Goal: Transaction & Acquisition: Purchase product/service

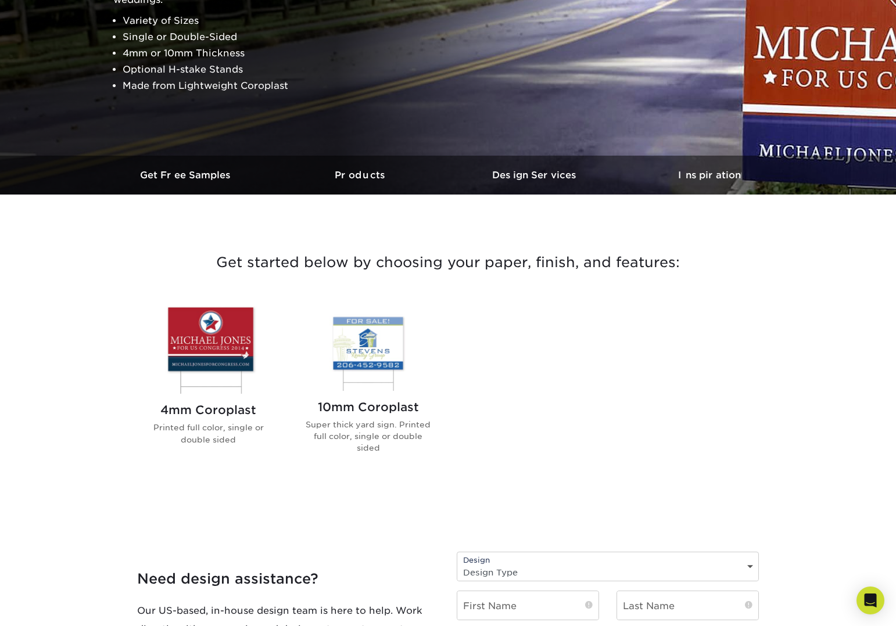
scroll to position [350, 0]
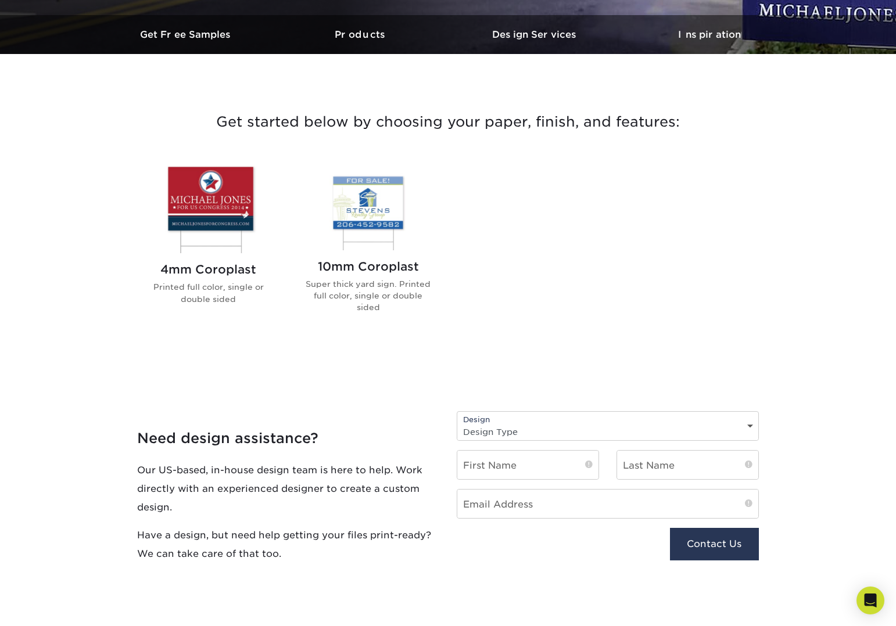
click at [216, 205] on img at bounding box center [208, 207] width 132 height 91
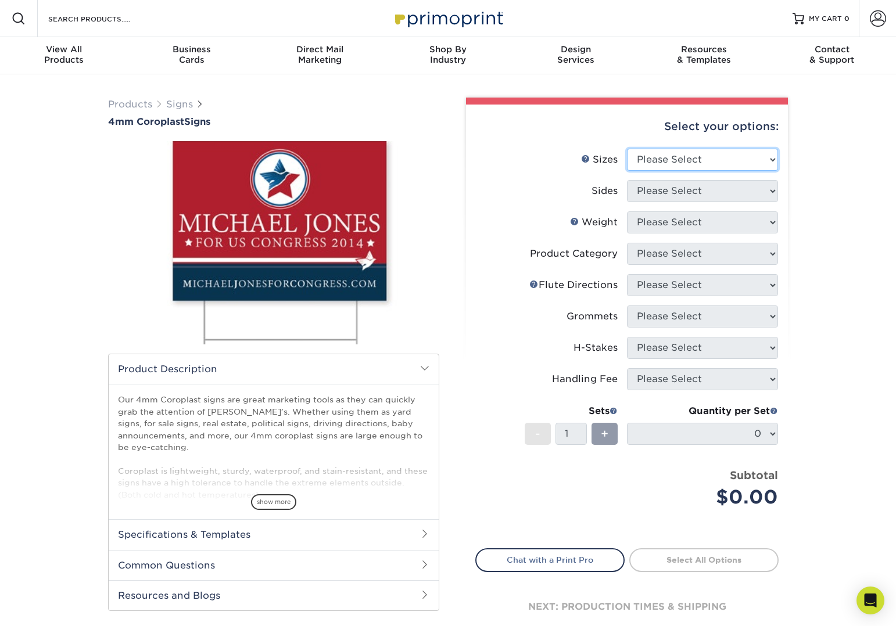
click at [766, 153] on select "Please Select 12" x 18" 18" x 24" 24" x 24" 24" x 36"" at bounding box center [702, 160] width 151 height 22
click at [627, 149] on select "Please Select 12" x 18" 18" x 24" 24" x 24" 24" x 36"" at bounding box center [702, 160] width 151 height 22
click at [761, 155] on select "Please Select 12" x 18" 18" x 24" 24" x 24" 24" x 36"" at bounding box center [702, 160] width 151 height 22
select select "24.00x36.00"
click at [627, 149] on select "Please Select 12" x 18" 18" x 24" 24" x 24" 24" x 36"" at bounding box center [702, 160] width 151 height 22
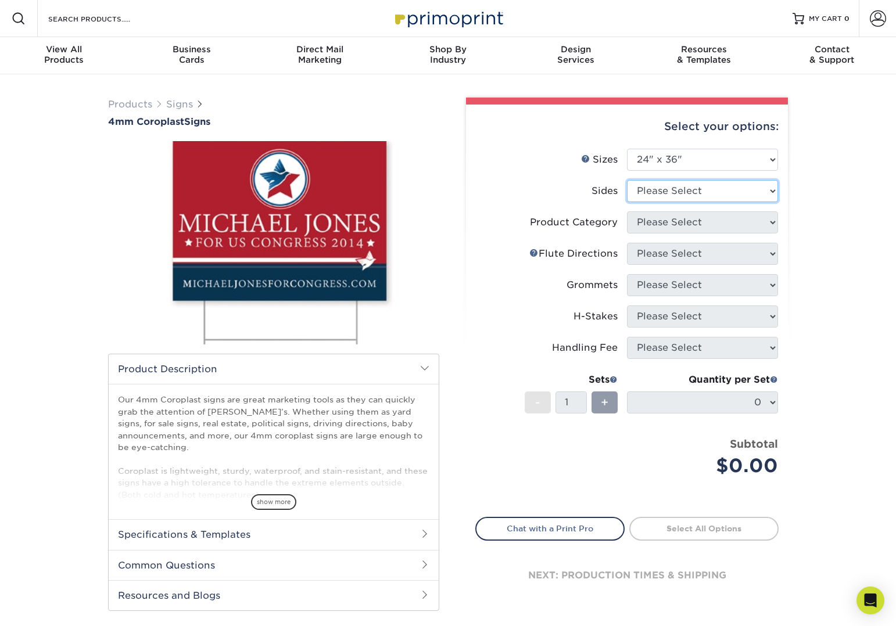
click at [766, 191] on select "Please Select Print Both Sides Print Front Only" at bounding box center [702, 191] width 151 height 22
select select "13abbda7-1d64-4f25-8bb2-c179b224825d"
click at [627, 180] on select "Please Select Print Both Sides Print Front Only" at bounding box center [702, 191] width 151 height 22
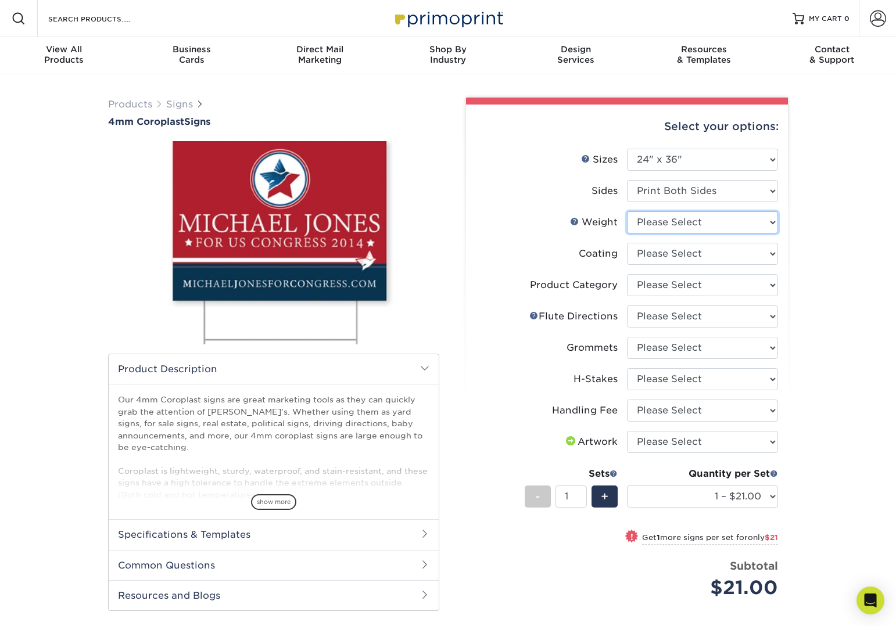
click at [768, 225] on select "Please Select 4CORO" at bounding box center [702, 223] width 151 height 22
select select "4CORO"
click at [627, 212] on select "Please Select 4CORO" at bounding box center [702, 223] width 151 height 22
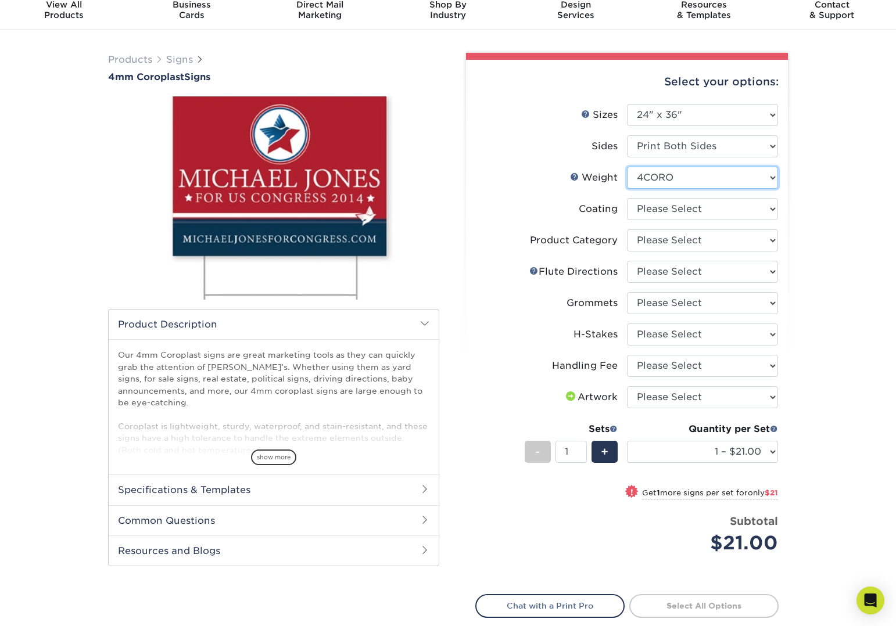
scroll to position [46, 0]
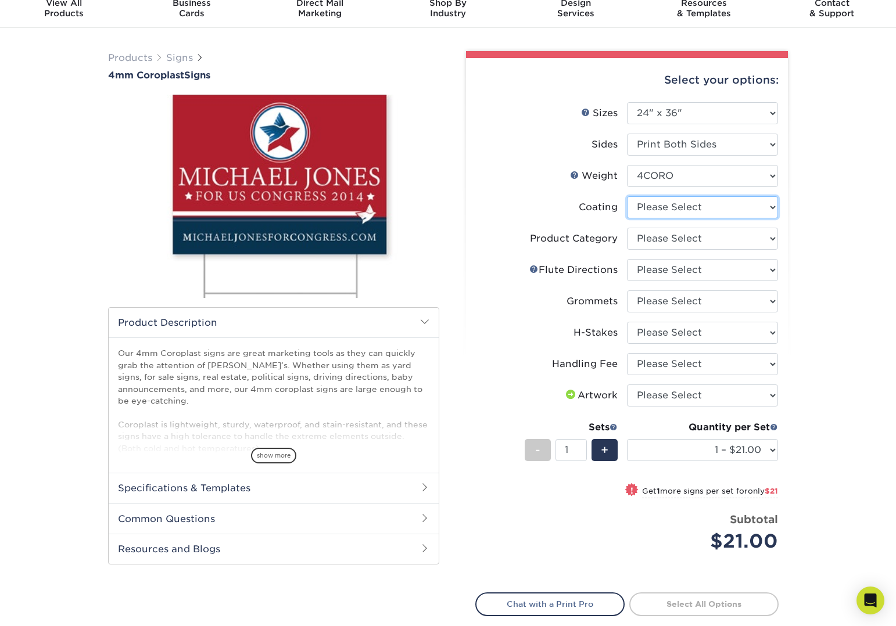
click at [771, 207] on select at bounding box center [702, 207] width 151 height 22
select select "3e7618de-abca-4bda-9f97-8b9129e913d8"
click at [627, 196] on select at bounding box center [702, 207] width 151 height 22
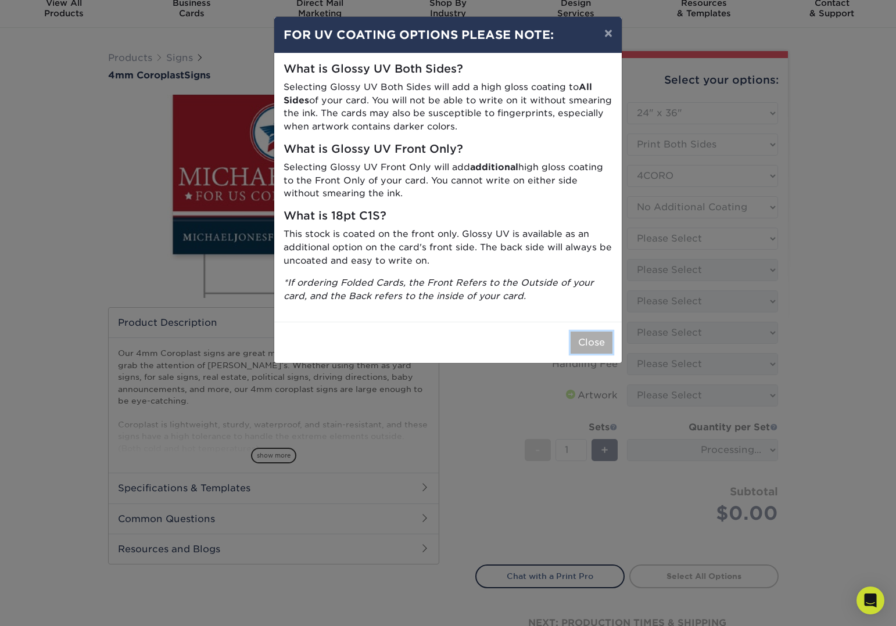
click at [594, 346] on button "Close" at bounding box center [592, 343] width 42 height 22
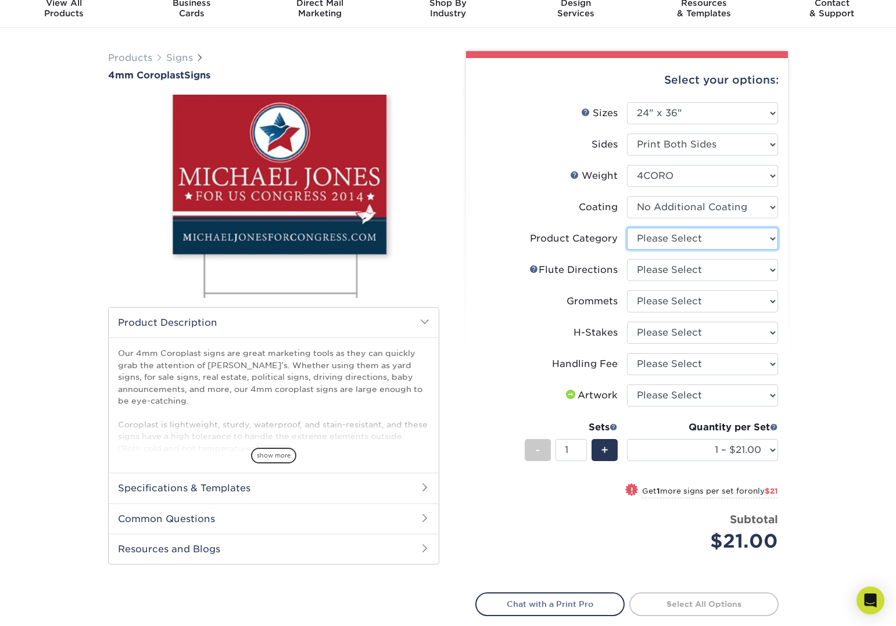
click at [770, 239] on select "Please Select Coroplast Signs" at bounding box center [702, 239] width 151 height 22
select select "b3582ed5-6912-492c-8440-2cc51afdb8e1"
click at [627, 228] on select "Please Select Coroplast Signs" at bounding box center [702, 239] width 151 height 22
click at [772, 271] on select "Please Select Flute Direction (Horizontal) Flute Direction (Vertical)" at bounding box center [702, 270] width 151 height 22
select select "64642d5c-3ca5-48ab-b753-ddfa02991dab"
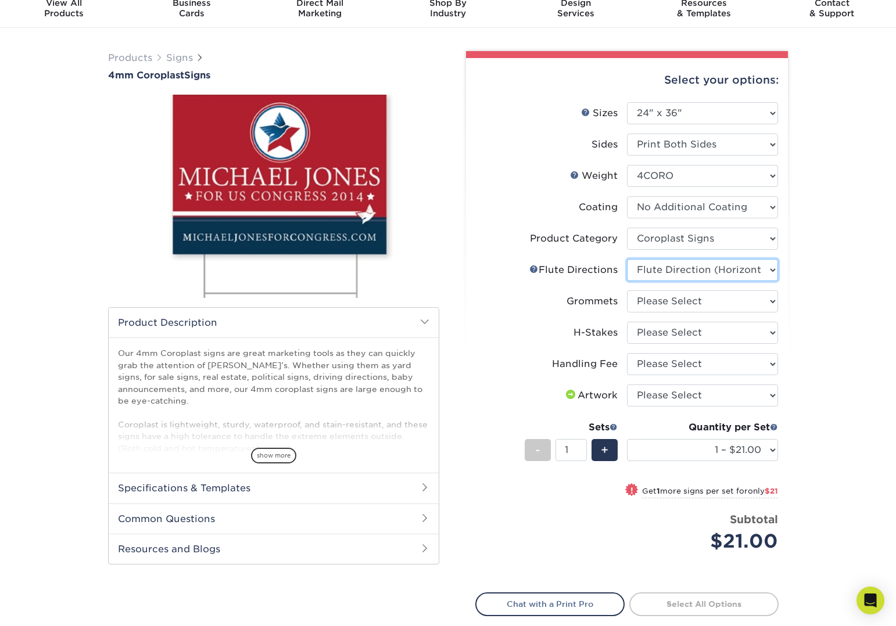
click at [627, 259] on select "Please Select Flute Direction (Horizontal) Flute Direction (Vertical)" at bounding box center [702, 270] width 151 height 22
click at [767, 301] on select "Please Select No Grommets Yes, Grommet All 4 Corners Yes, Grommet All 4 Corners…" at bounding box center [702, 302] width 151 height 22
select select "90d329df-db80-4206-b821-ff9d3f363977"
click at [627, 291] on select "Please Select No Grommets Yes, Grommet All 4 Corners Yes, Grommet All 4 Corners…" at bounding box center [702, 302] width 151 height 22
click at [769, 332] on select "Please Select No H-Stakes Yes" at bounding box center [702, 333] width 151 height 22
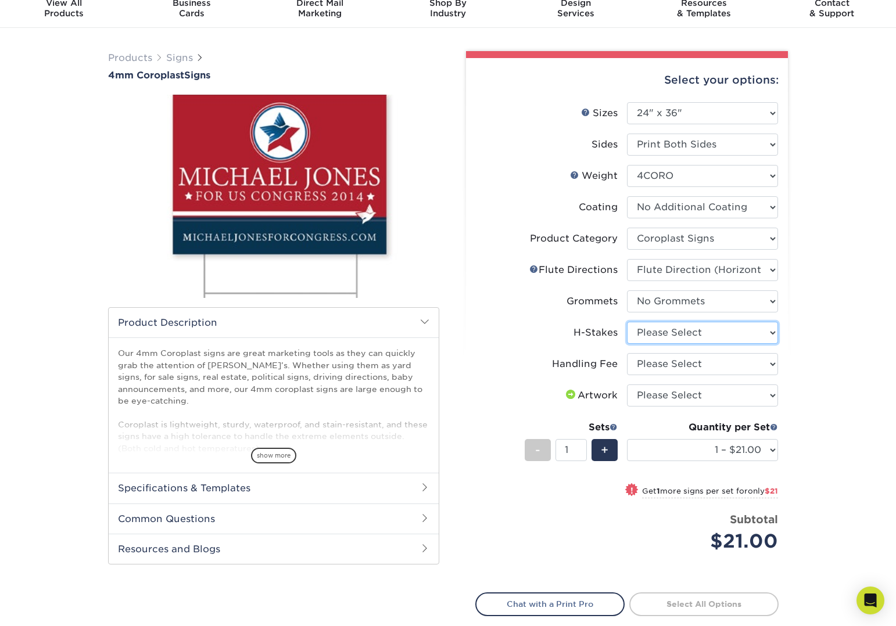
select select "aec992a9-897e-40ed-b45c-8ce74849ba63"
click at [627, 322] on select "Please Select No H-Stakes Yes" at bounding box center [702, 333] width 151 height 22
click at [768, 364] on select "Please Select Handling Fee" at bounding box center [702, 364] width 151 height 22
select select "ab74c079-444c-4260-ae6a-e09bdee8073c"
click at [627, 353] on select "Please Select Handling Fee" at bounding box center [702, 364] width 151 height 22
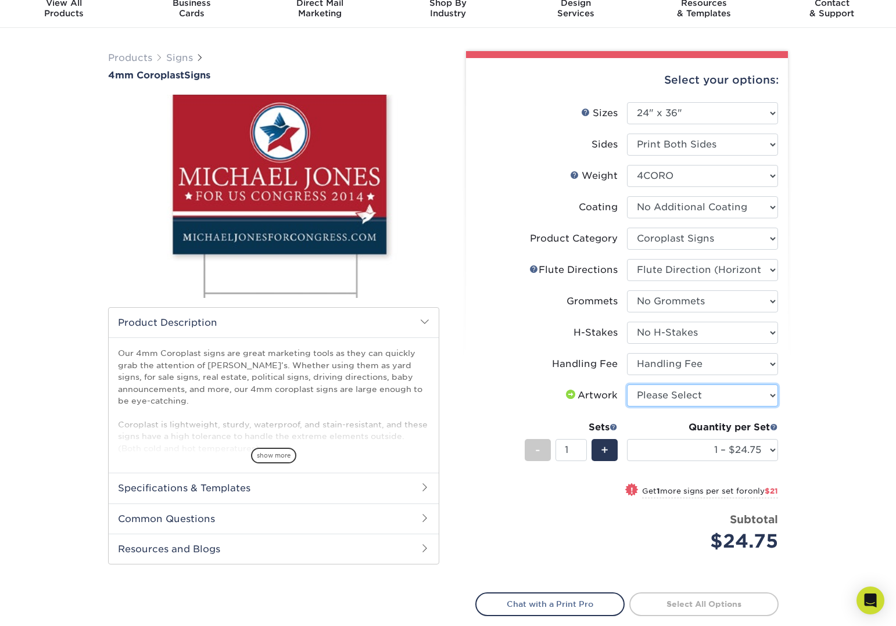
click at [767, 398] on select "Please Select I will upload files I need a design - $50" at bounding box center [702, 396] width 151 height 22
select select "upload"
click at [627, 385] on select "Please Select I will upload files I need a design - $50" at bounding box center [702, 396] width 151 height 22
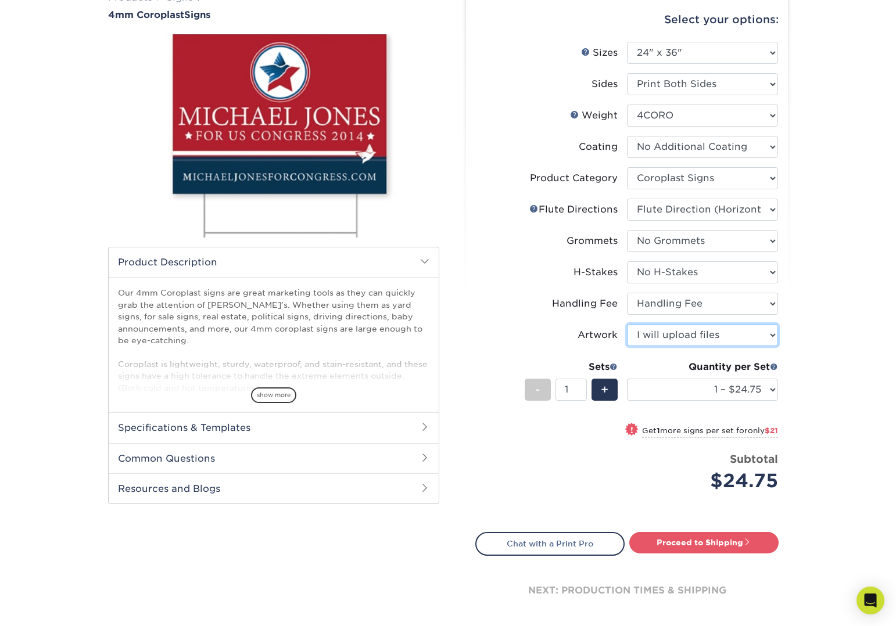
scroll to position [110, 0]
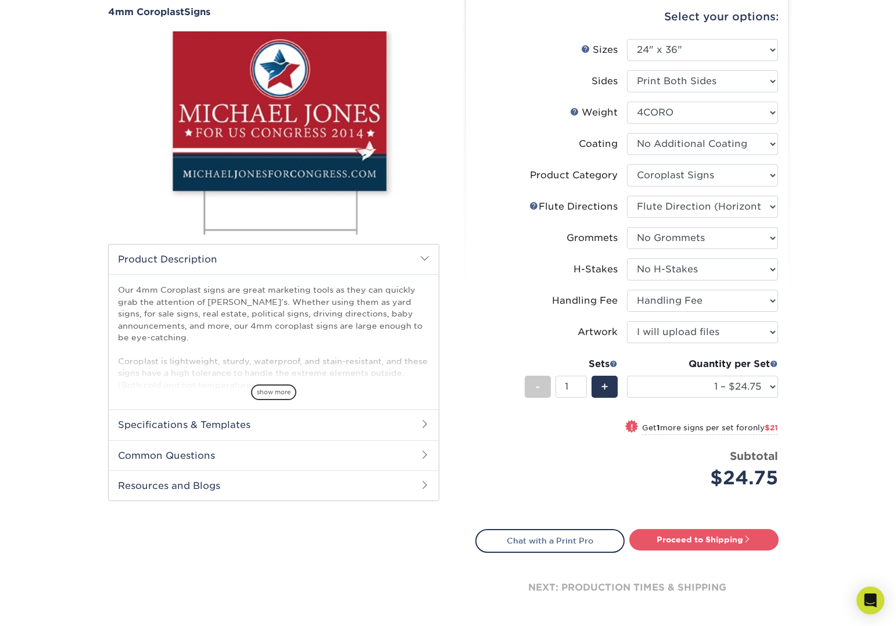
click at [623, 476] on div "Price per set $24.75" at bounding box center [551, 471] width 151 height 44
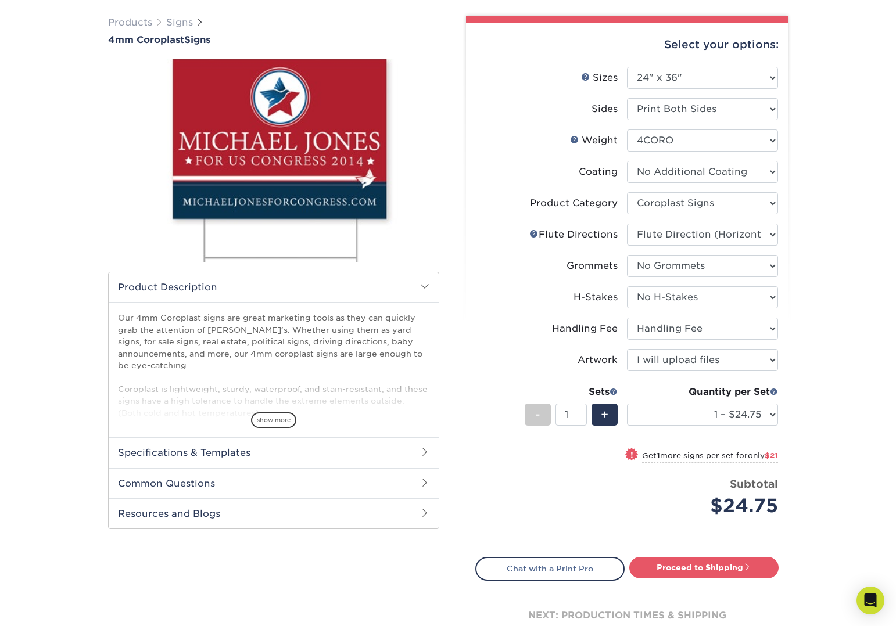
scroll to position [67, 0]
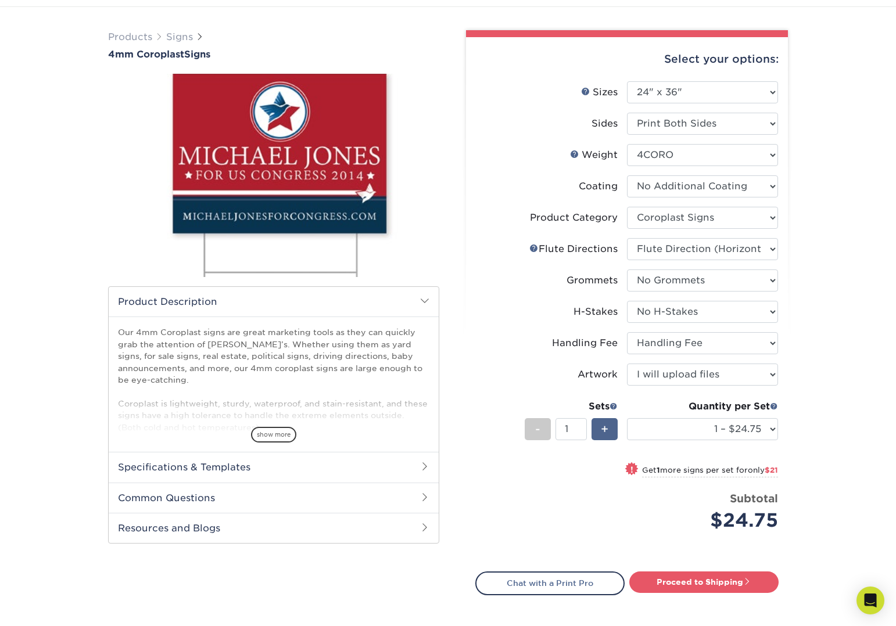
click at [602, 426] on span "+" at bounding box center [605, 429] width 8 height 17
type input "2"
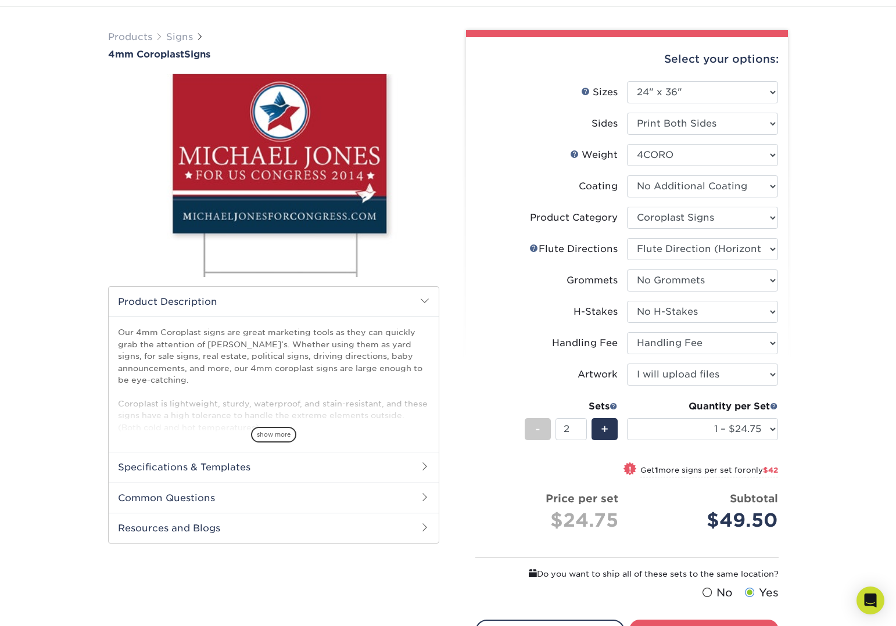
click at [515, 487] on div "! Get 1 more signs per set for only $42" at bounding box center [627, 477] width 302 height 28
select select "2 – $45.75"
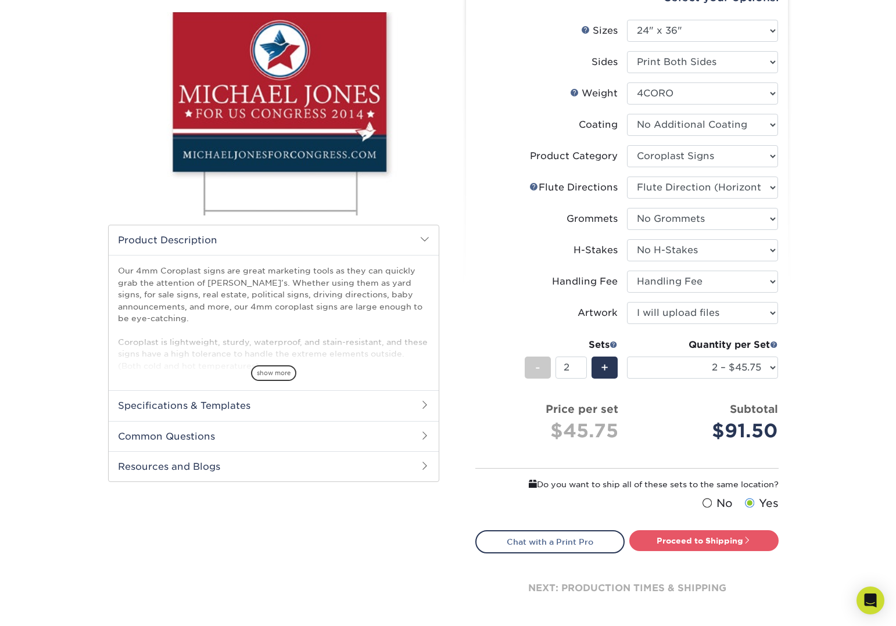
scroll to position [0, 0]
